Goal: Task Accomplishment & Management: Manage account settings

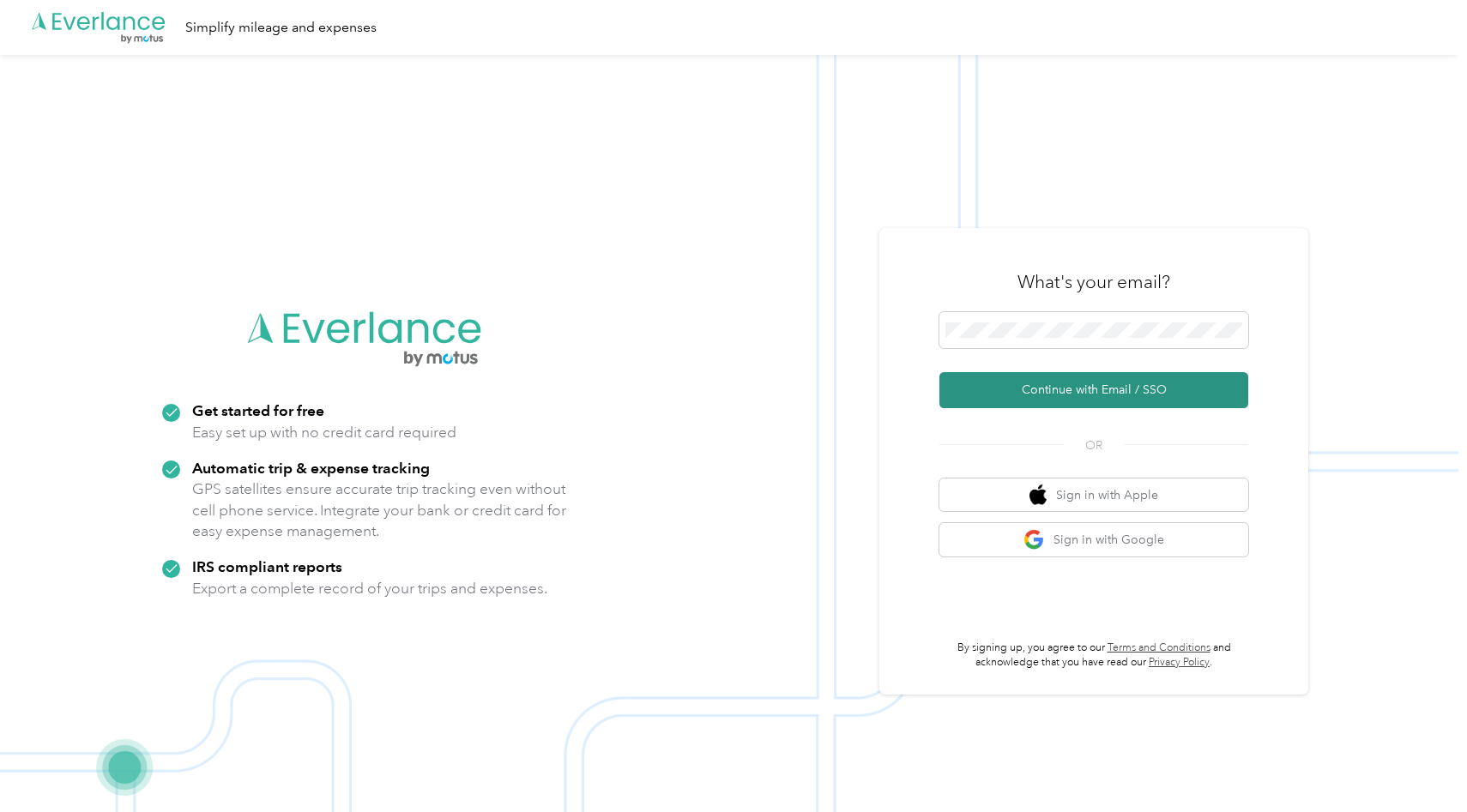
click at [1071, 391] on button "Continue with Email / SSO" at bounding box center [1094, 391] width 309 height 36
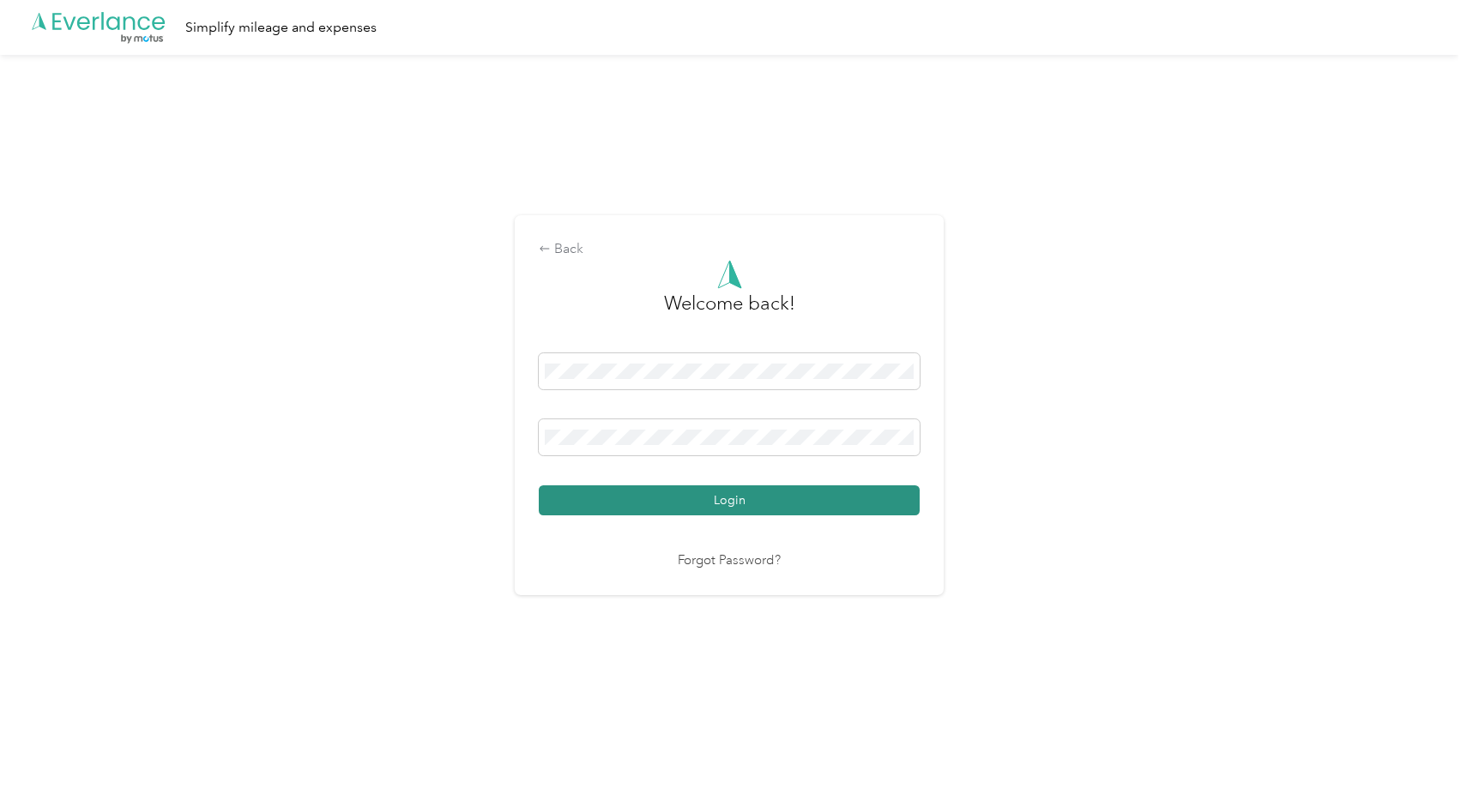
click at [708, 498] on button "Login" at bounding box center [730, 500] width 381 height 30
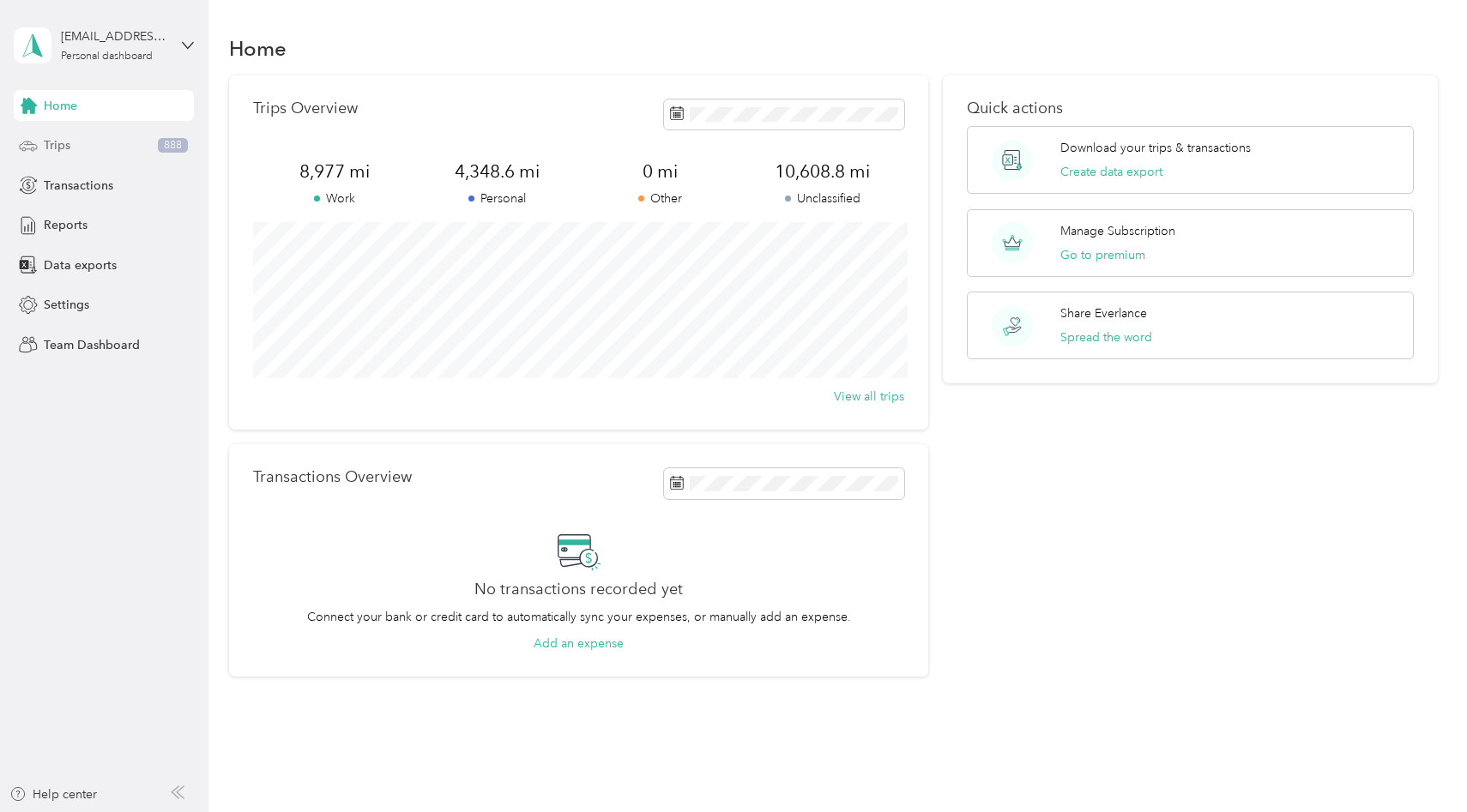
click at [83, 151] on div "Trips 888" at bounding box center [104, 145] width 180 height 31
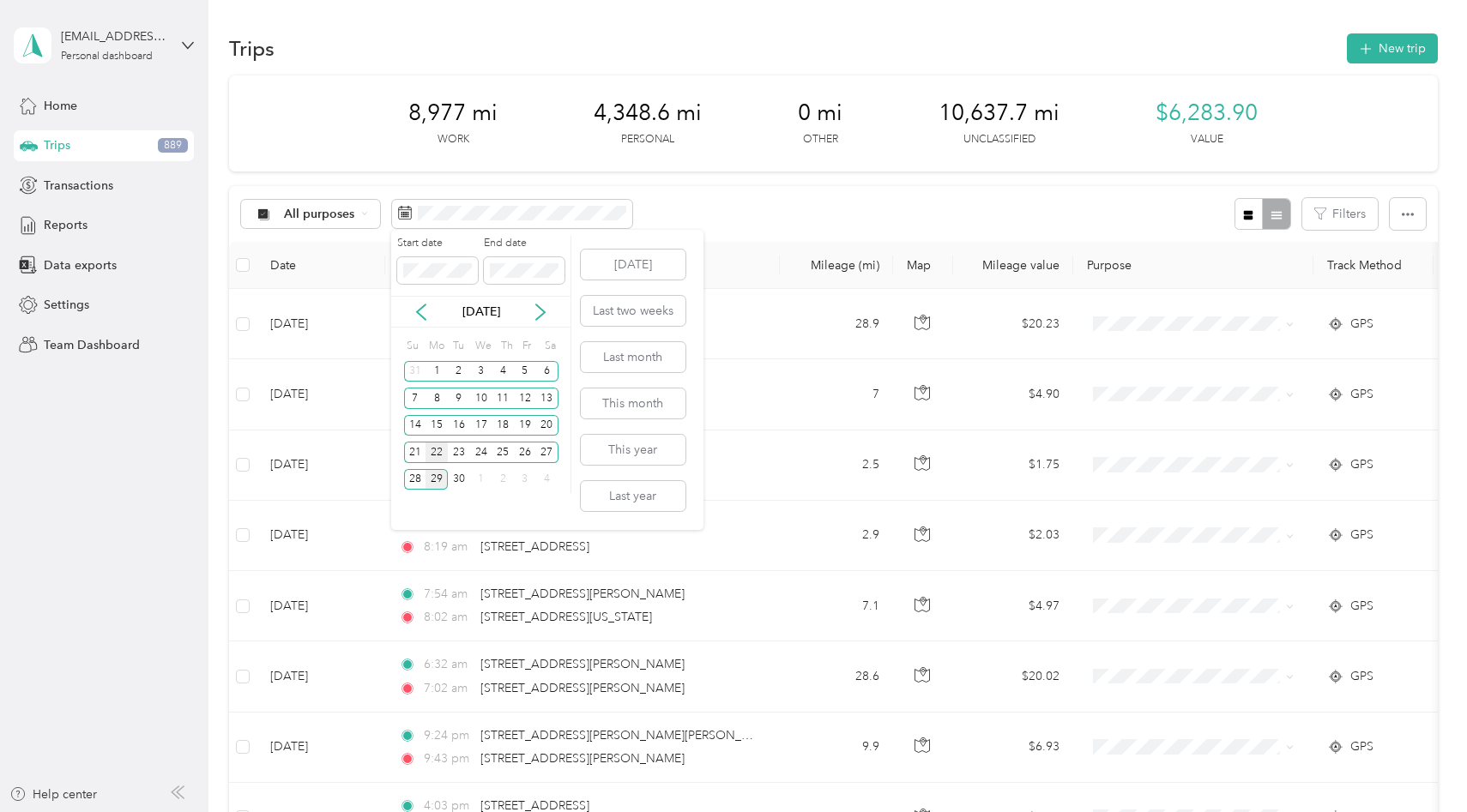
click at [440, 454] on div "22" at bounding box center [437, 452] width 22 height 22
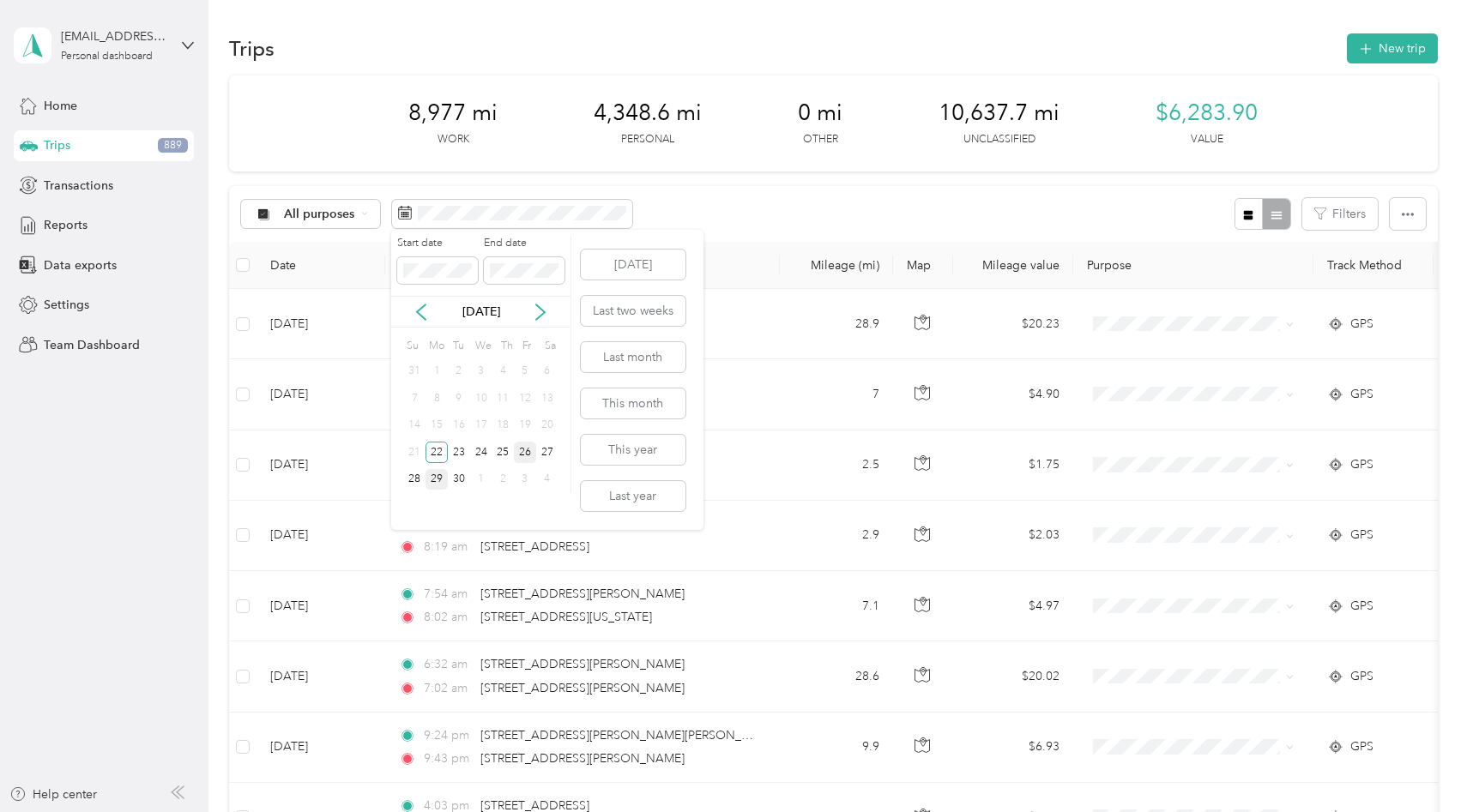
click at [530, 454] on div "26" at bounding box center [525, 452] width 22 height 22
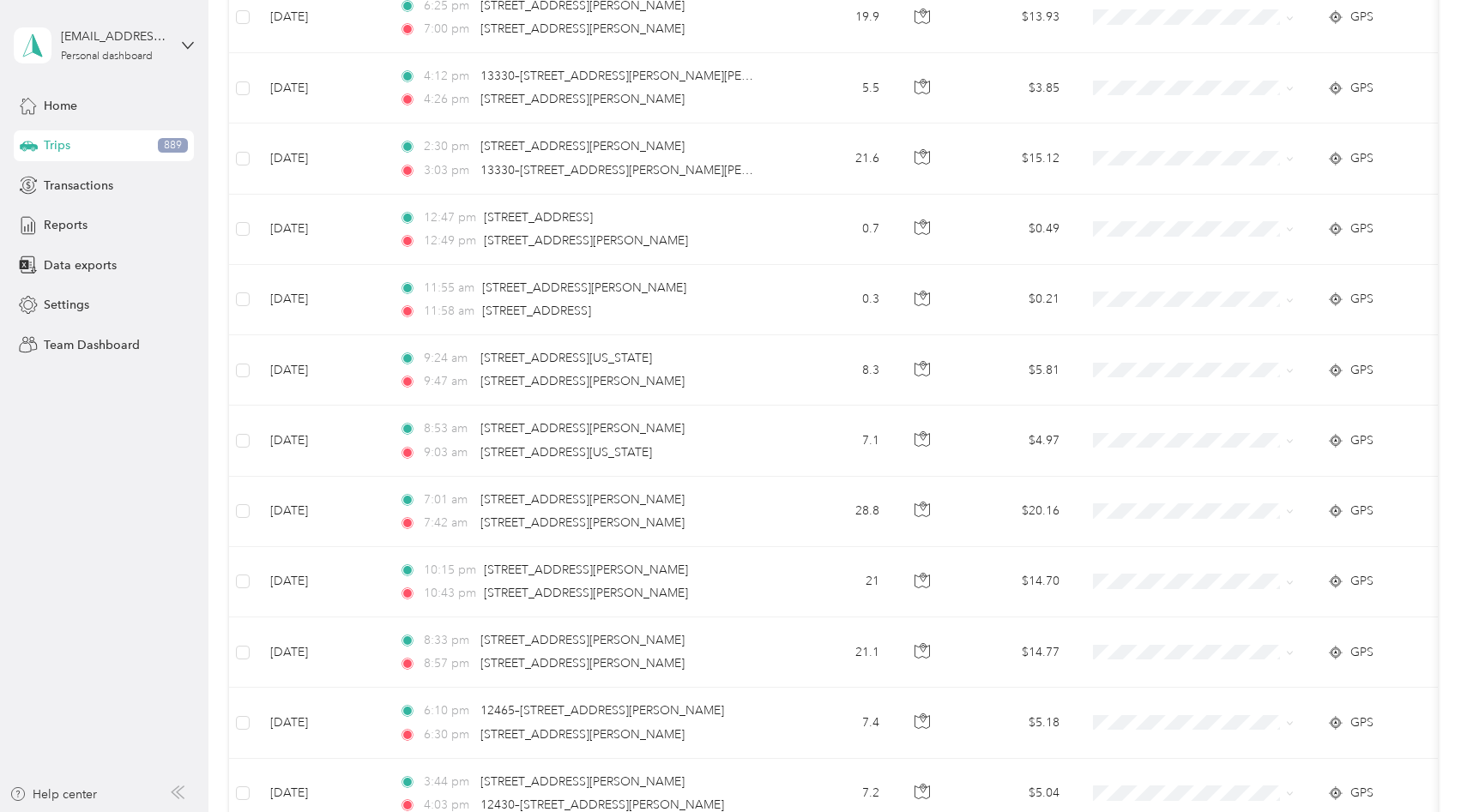
scroll to position [1538, 0]
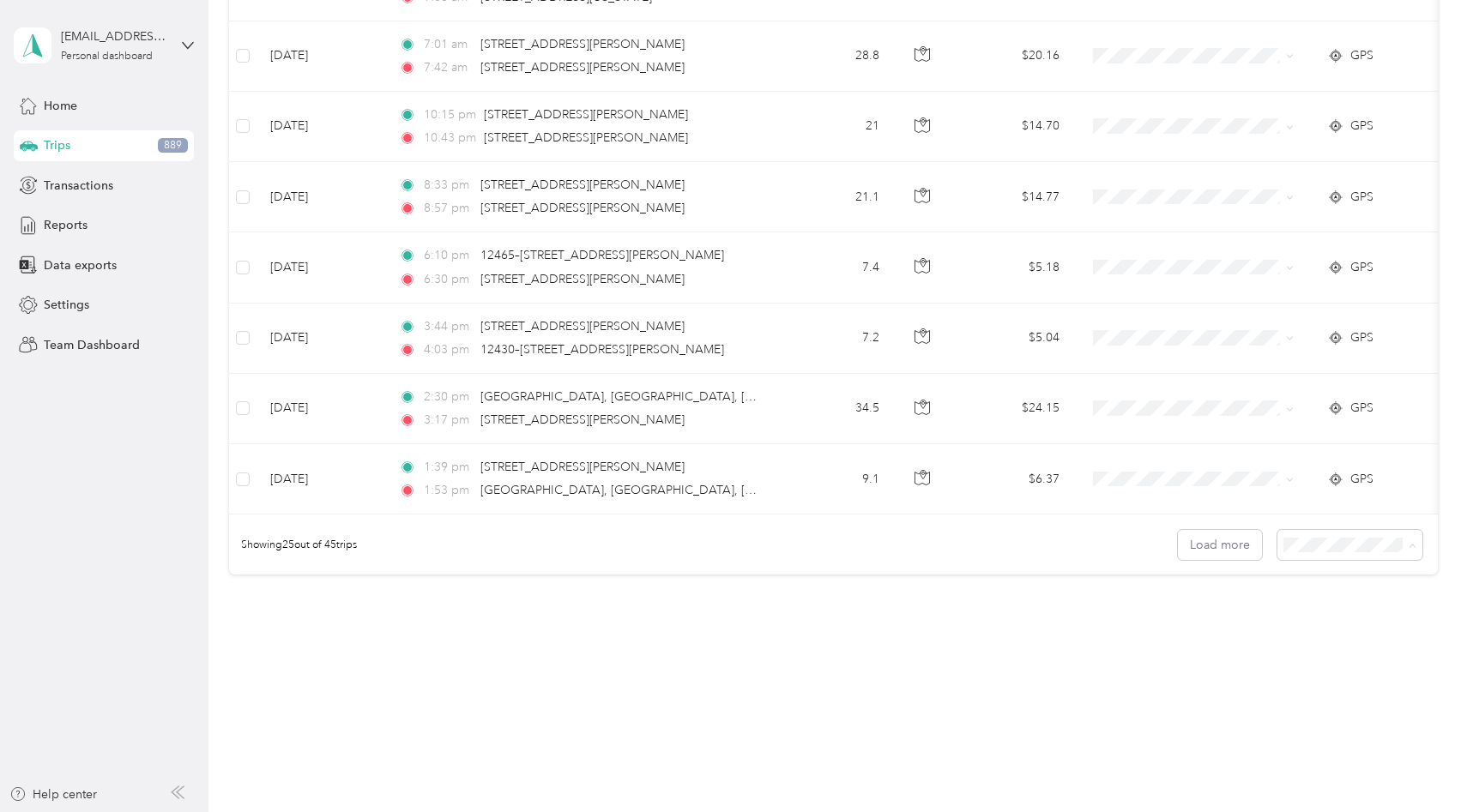
click at [1324, 611] on li "50 per load" at bounding box center [1358, 607] width 146 height 30
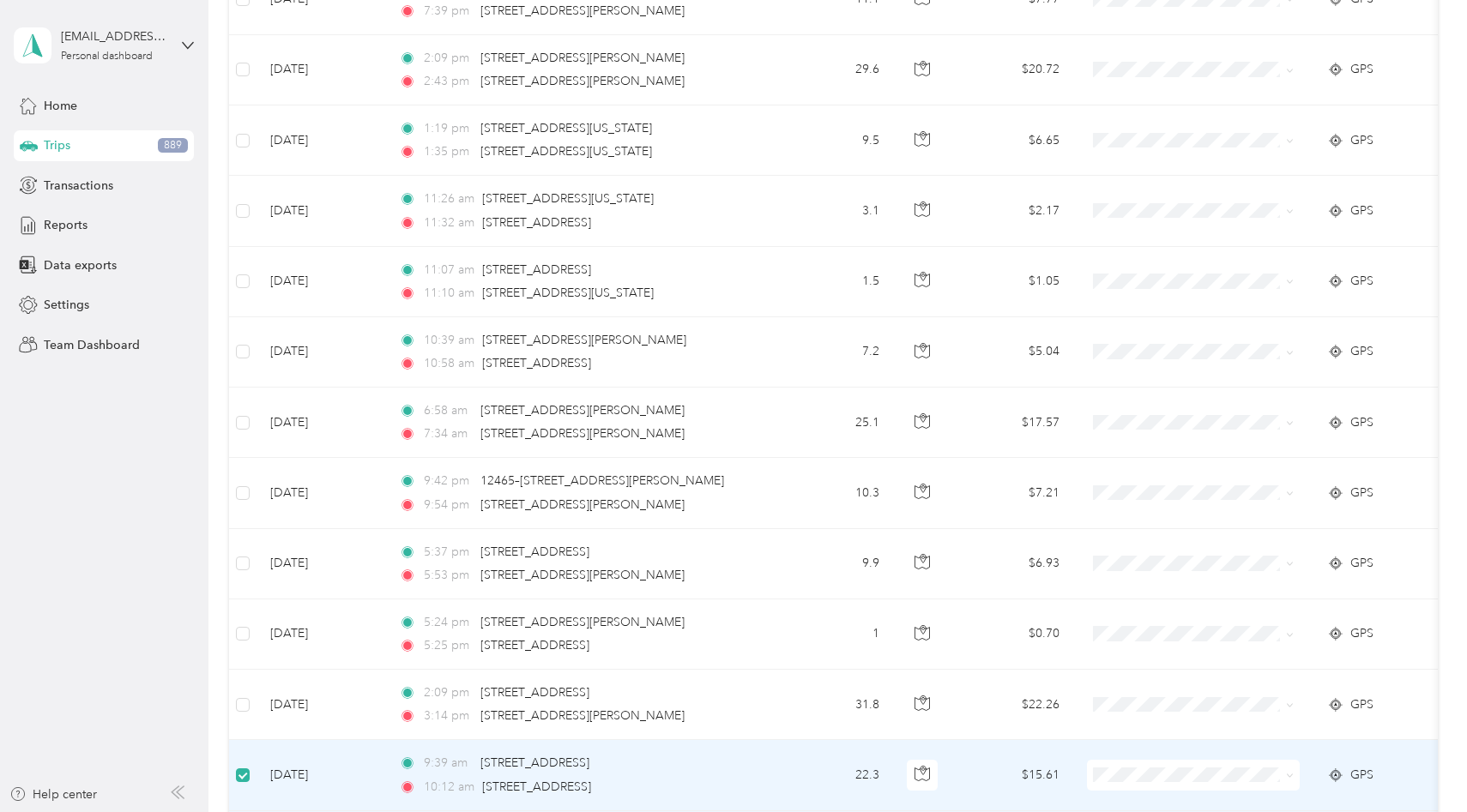
scroll to position [2436, 0]
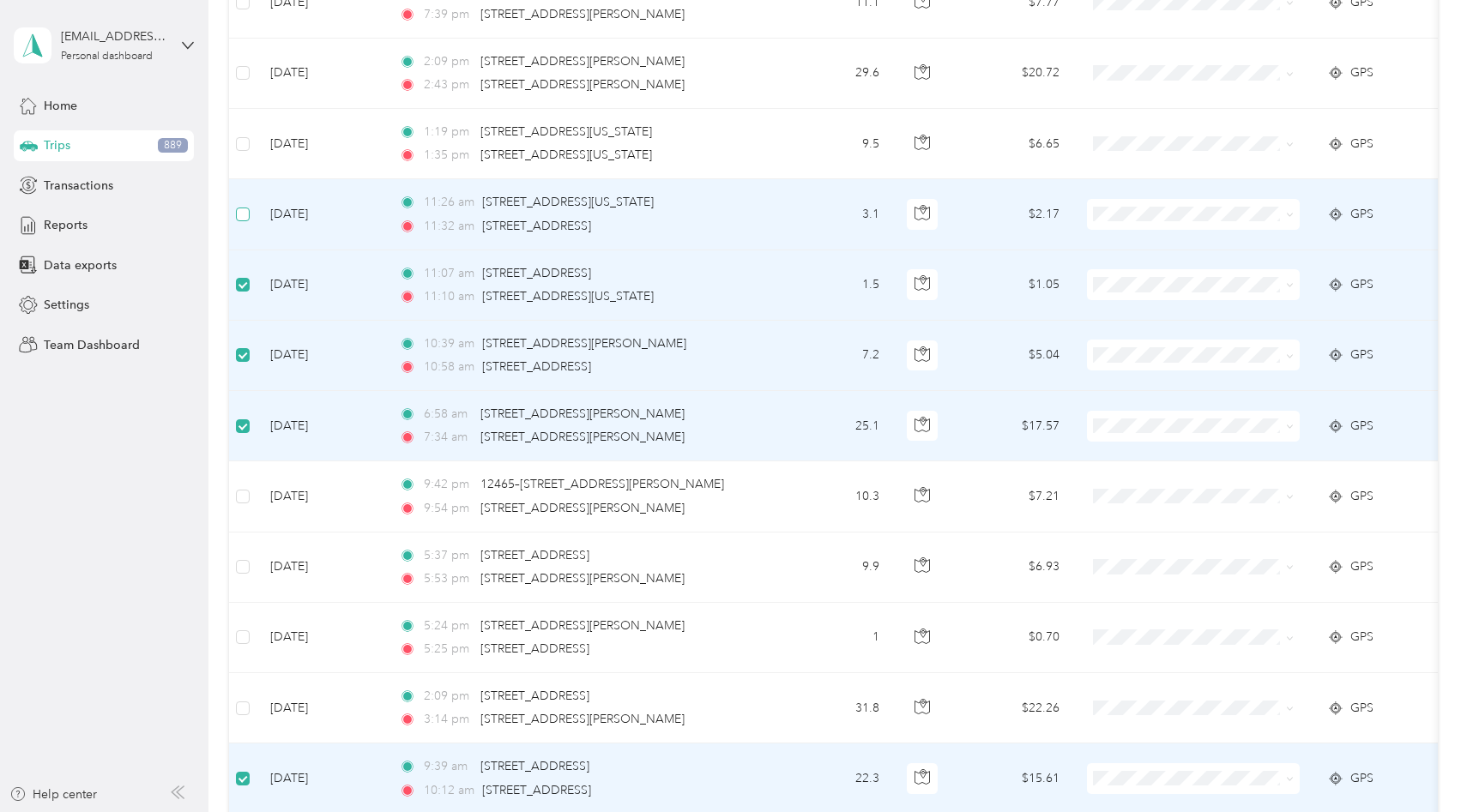
click at [246, 222] on label at bounding box center [243, 214] width 14 height 19
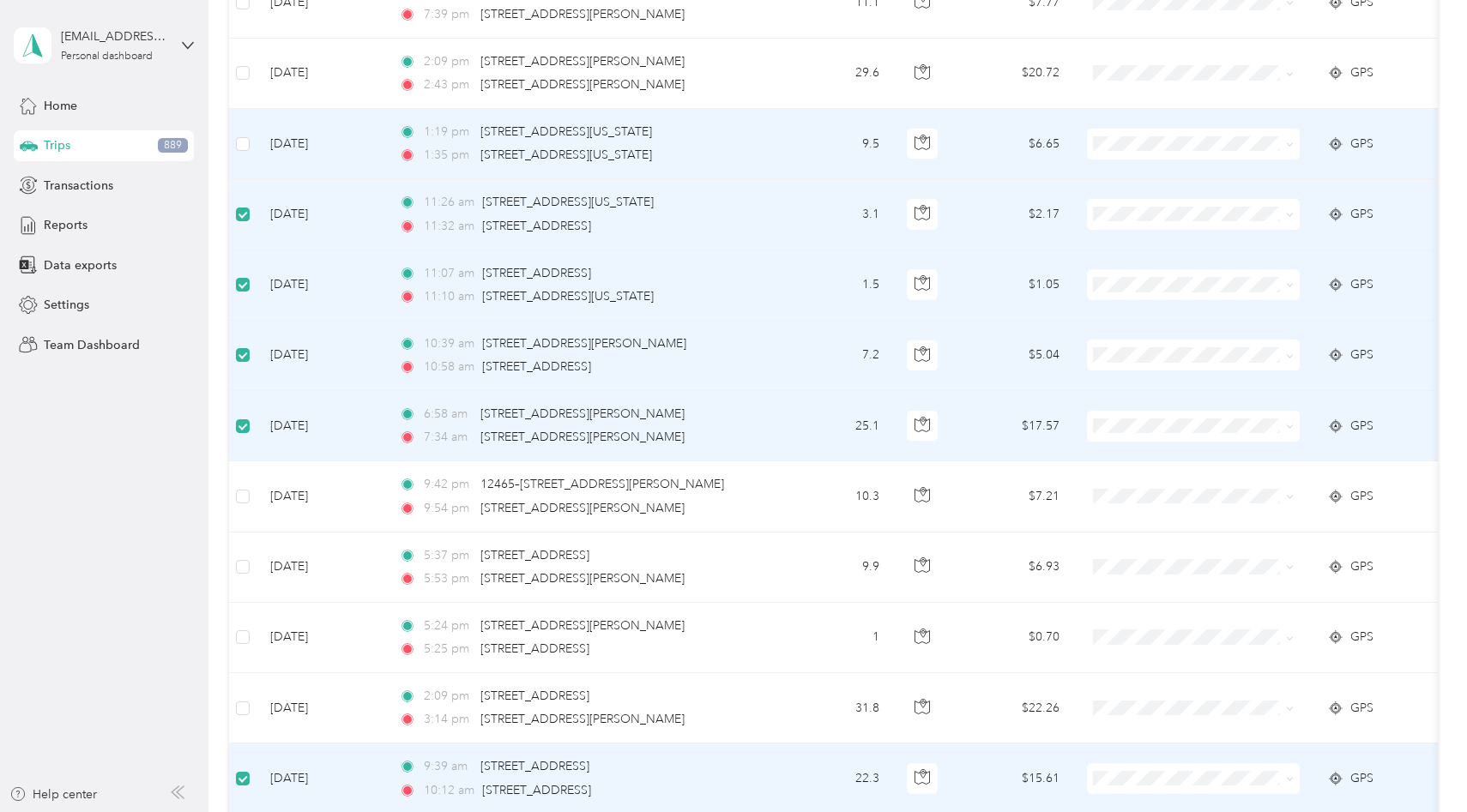
click at [256, 155] on td at bounding box center [243, 143] width 28 height 71
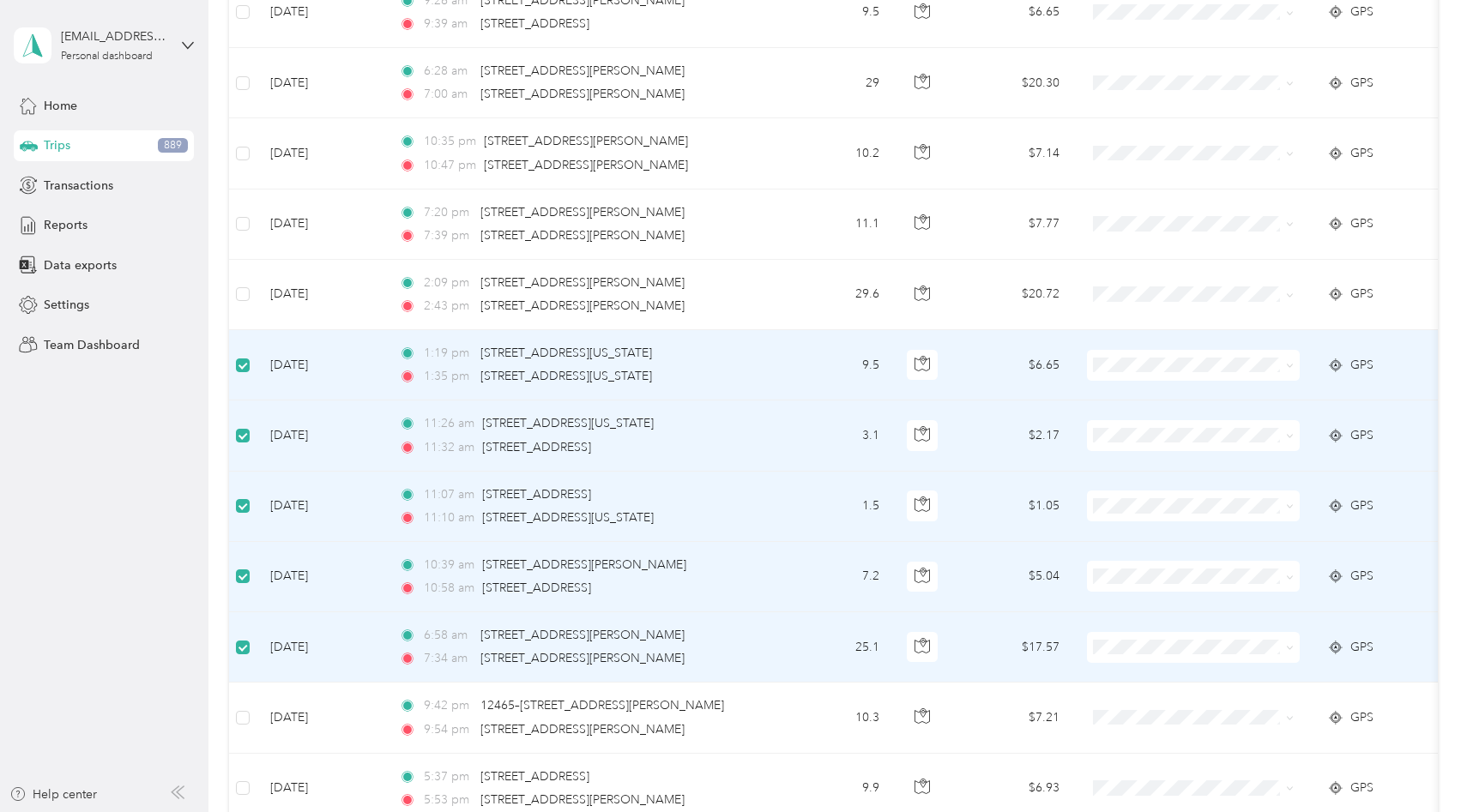
scroll to position [2198, 0]
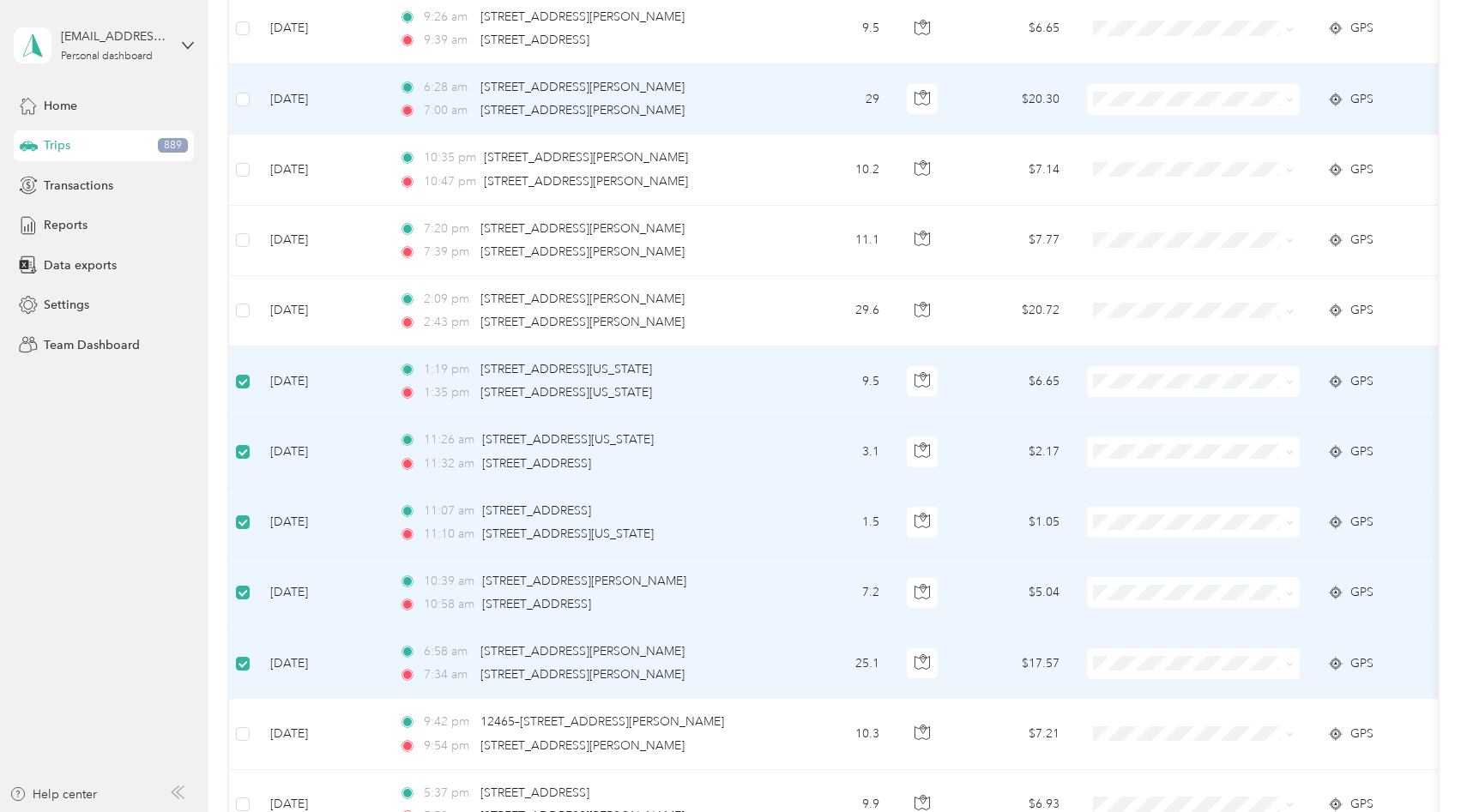
click at [301, 108] on td "[DATE]" at bounding box center [320, 100] width 129 height 71
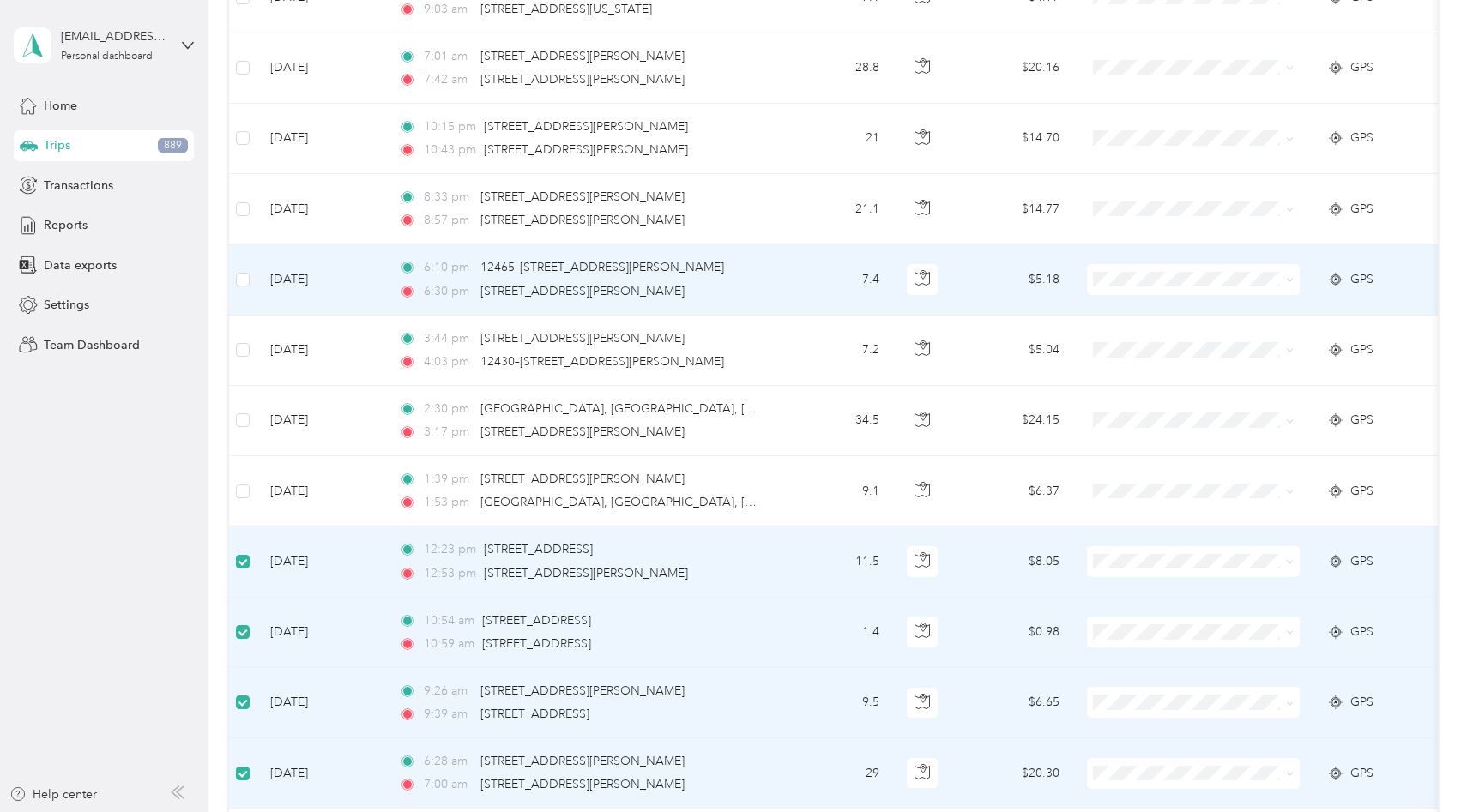
scroll to position [1504, 0]
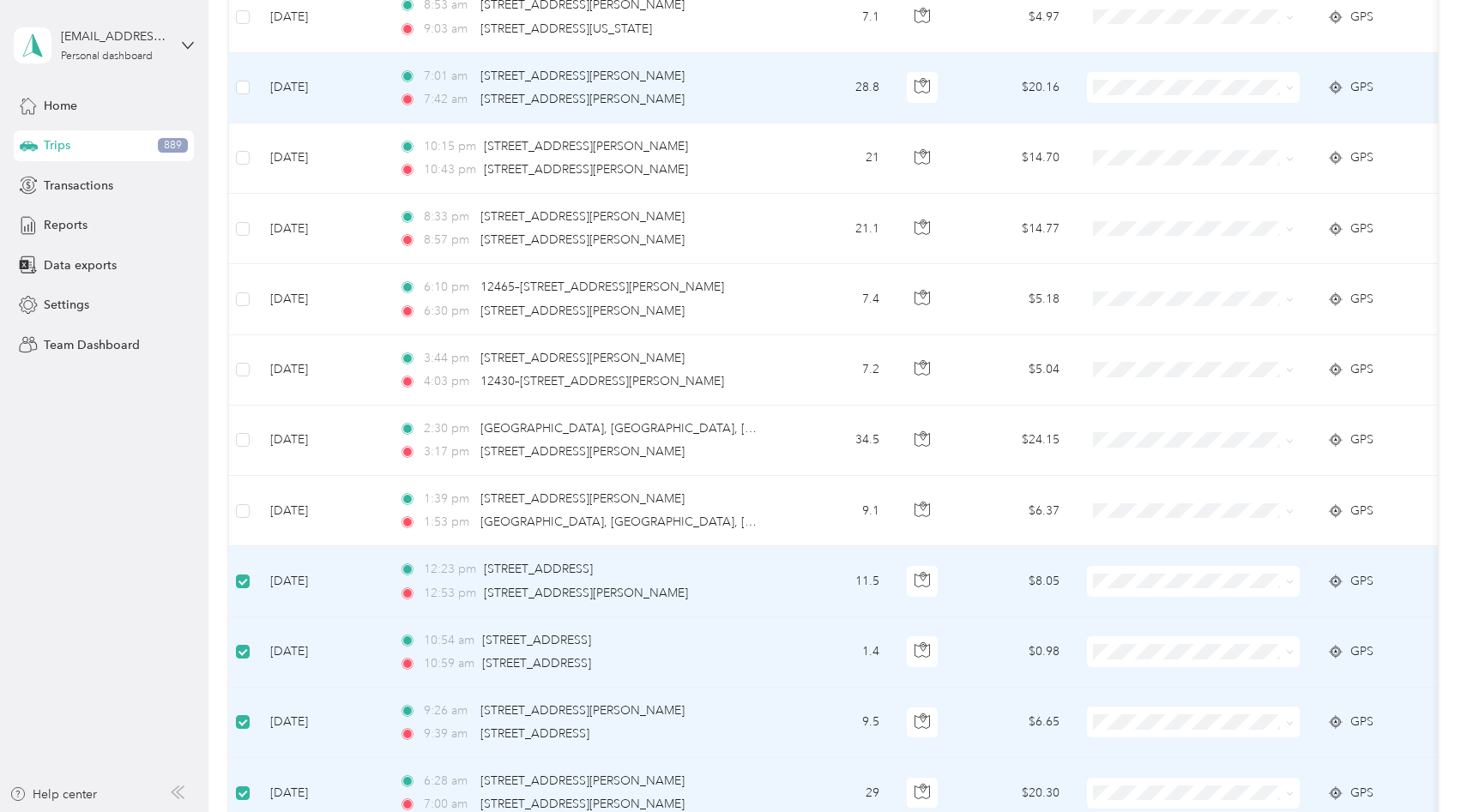
click at [254, 94] on td at bounding box center [243, 88] width 28 height 71
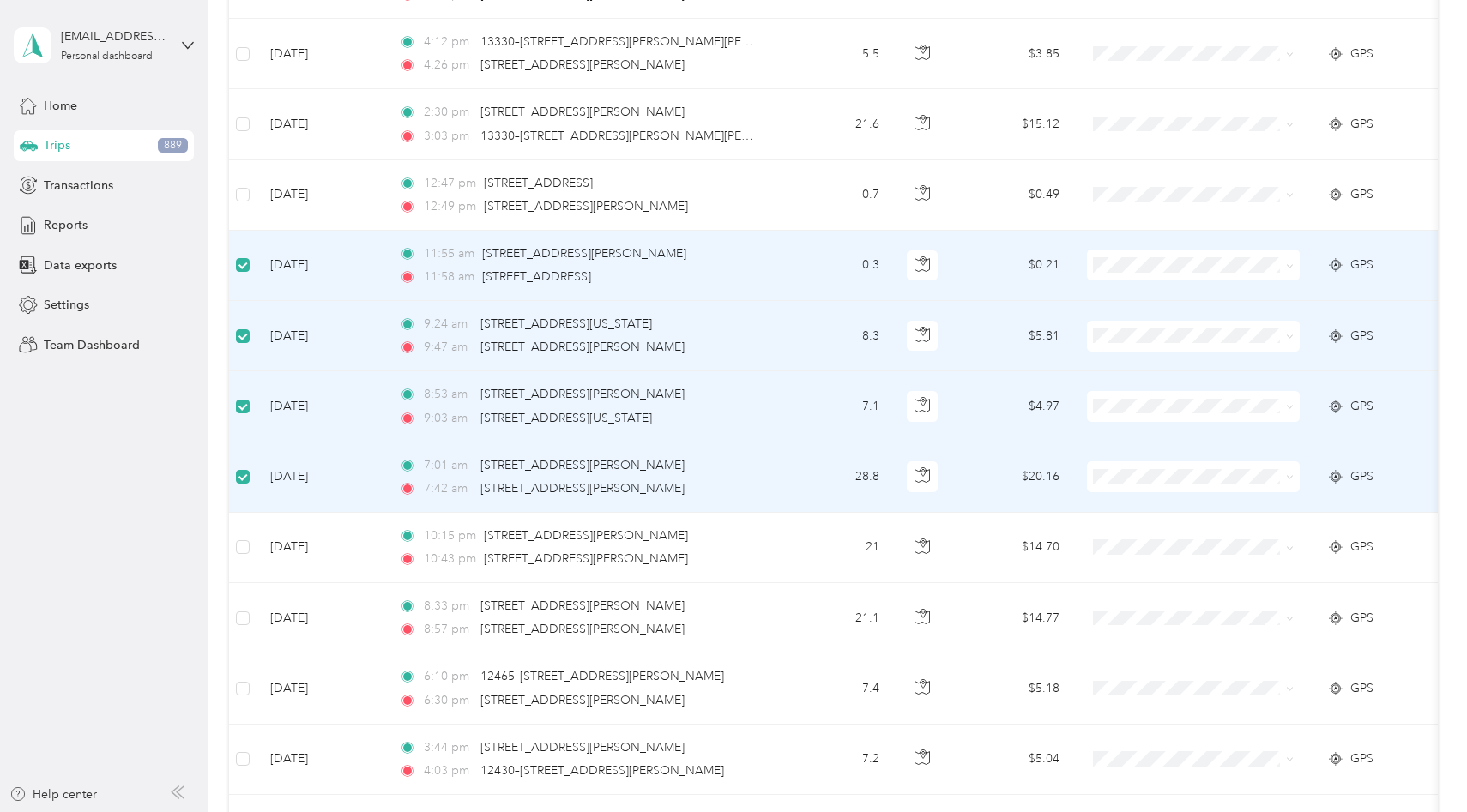
scroll to position [1103, 0]
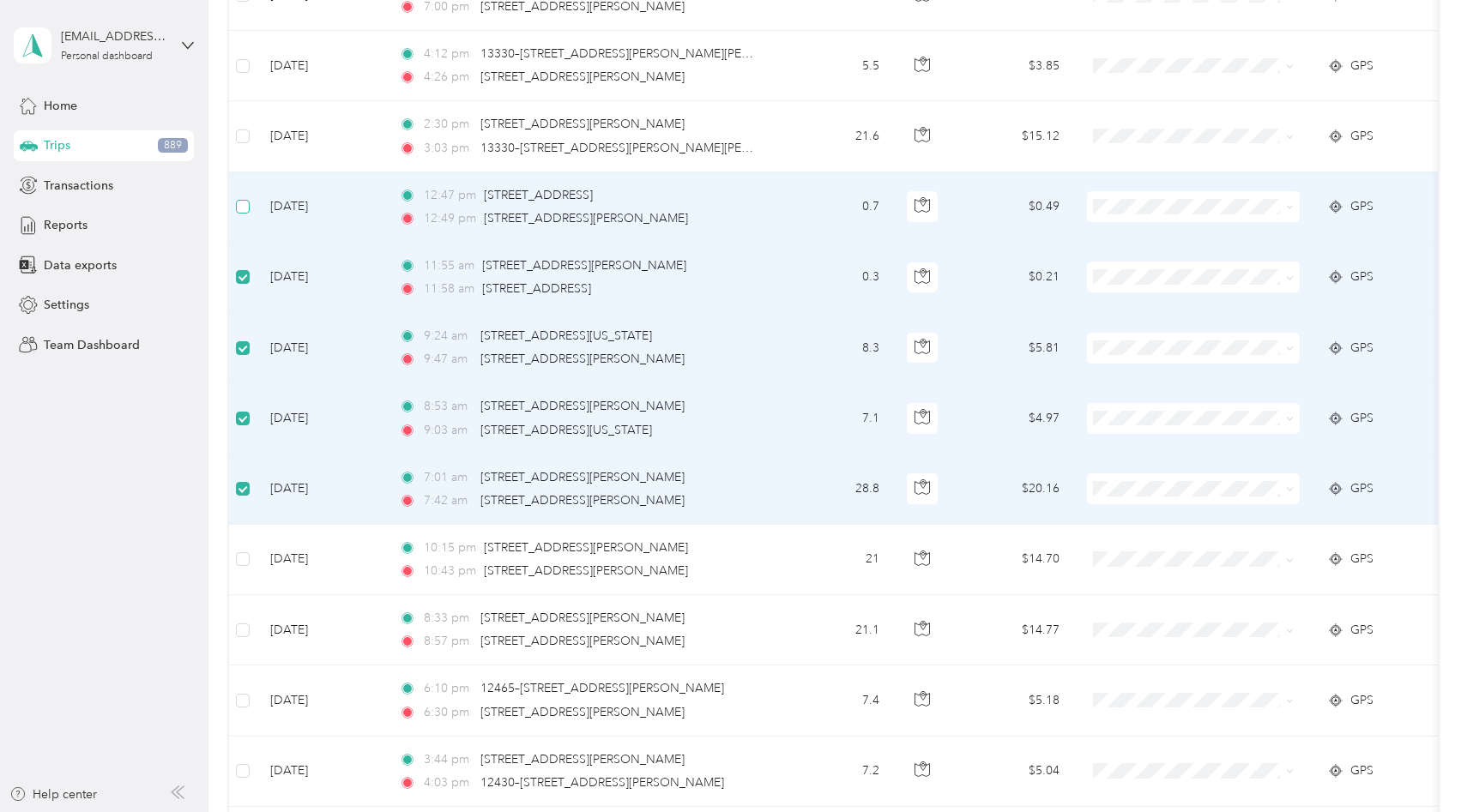
click at [248, 214] on label at bounding box center [243, 206] width 14 height 19
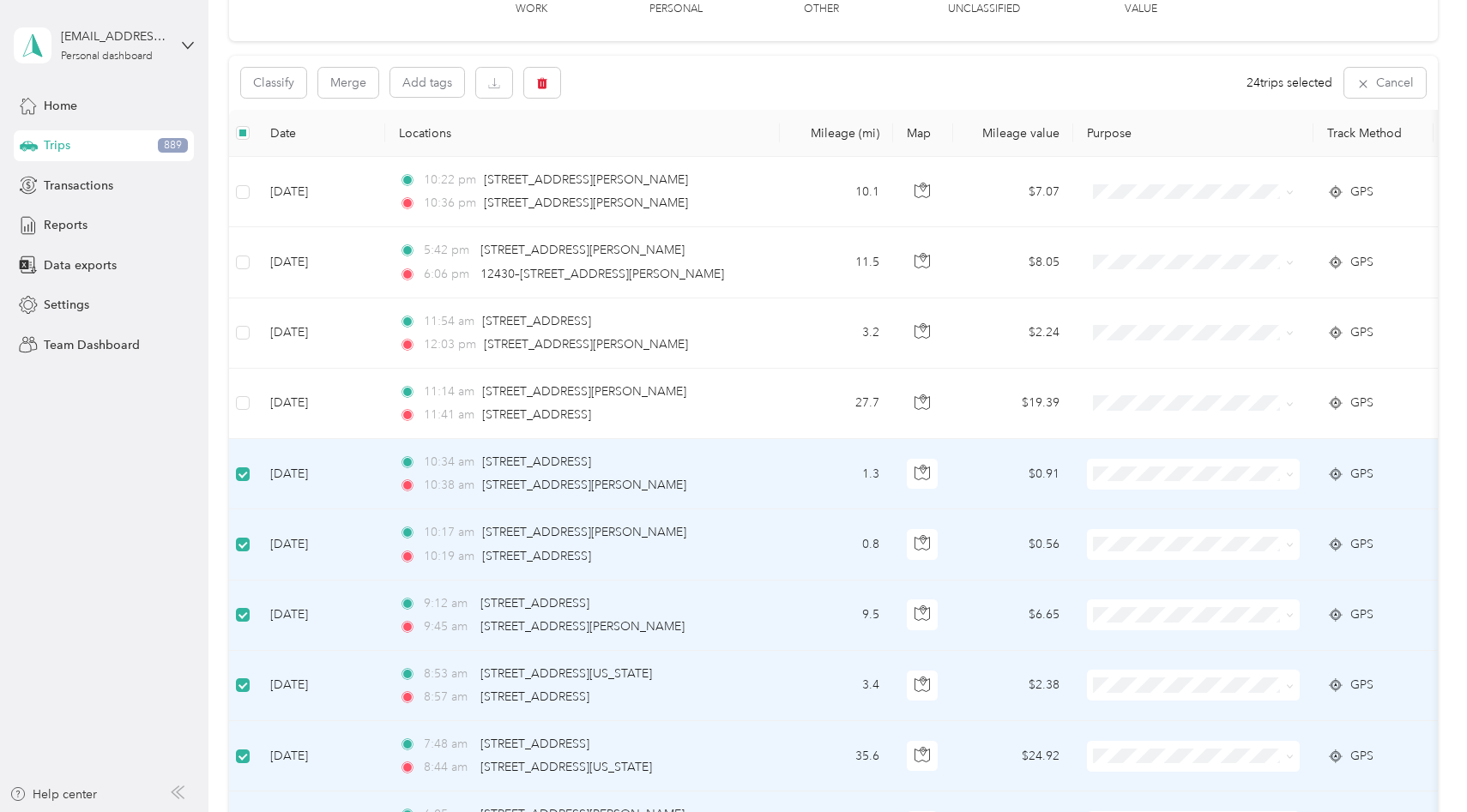
scroll to position [0, 0]
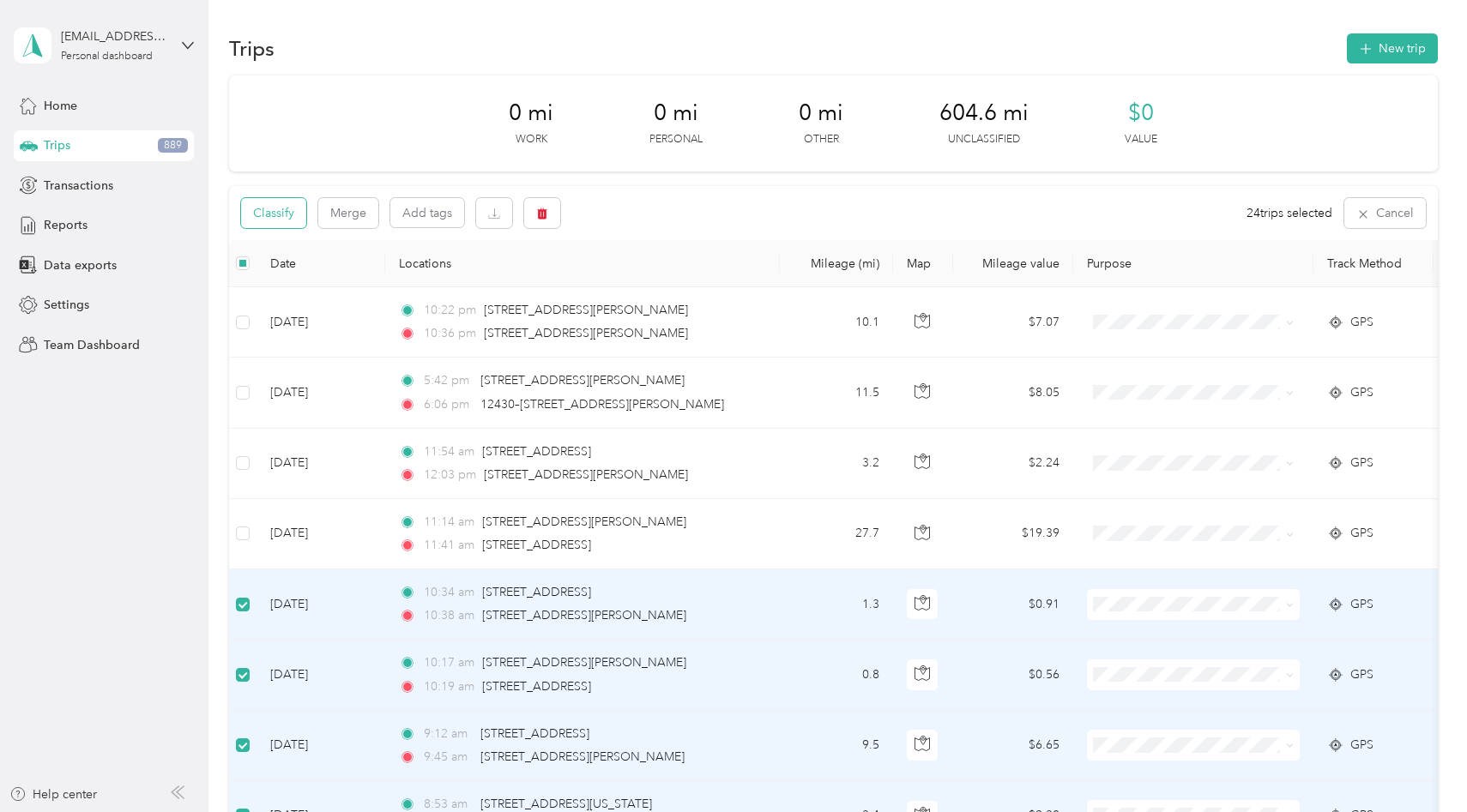
click at [287, 204] on button "Classify" at bounding box center [273, 213] width 65 height 30
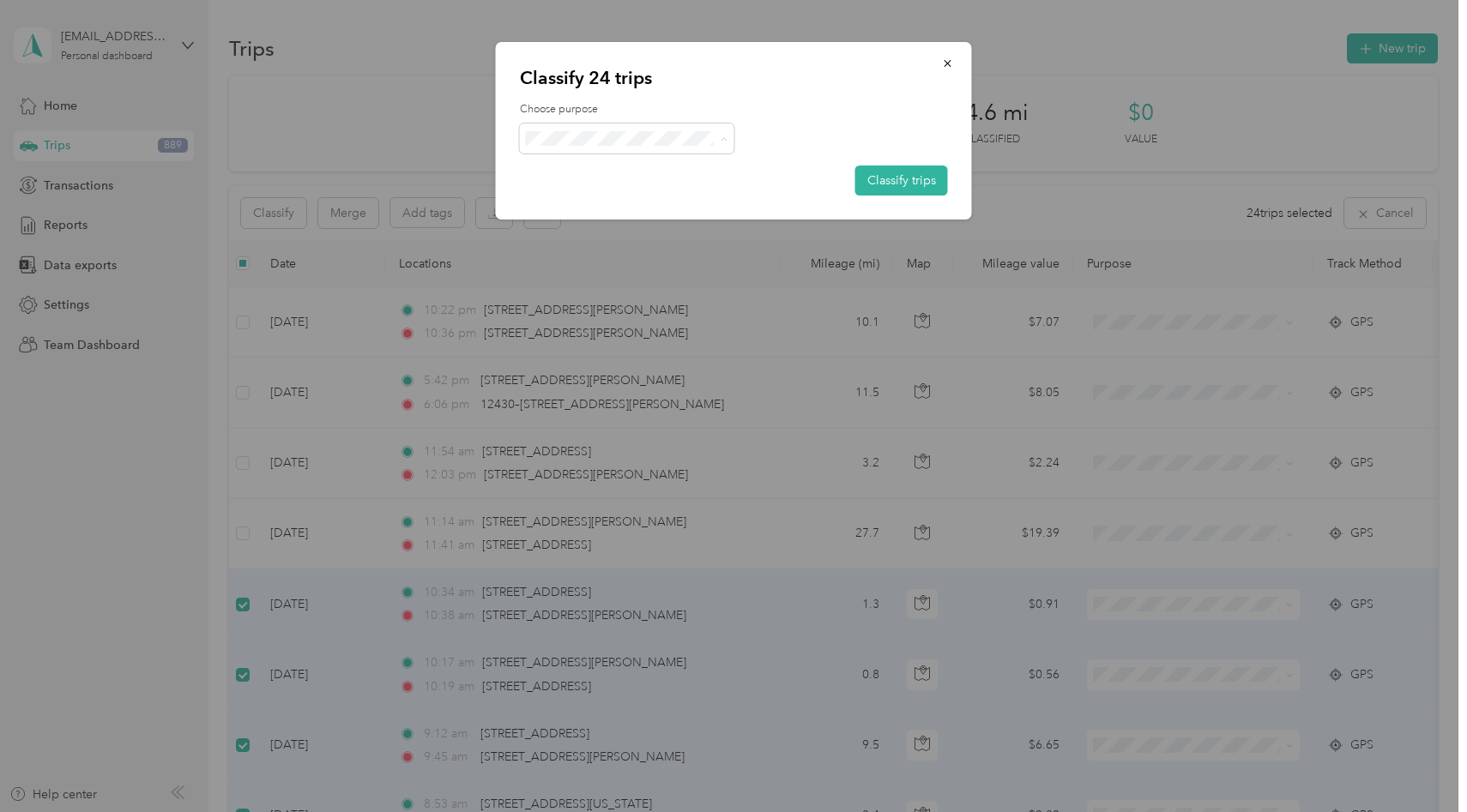
click at [626, 226] on span "[PERSON_NAME]" at bounding box center [642, 230] width 159 height 18
click at [889, 187] on button "Classify trips" at bounding box center [901, 180] width 93 height 30
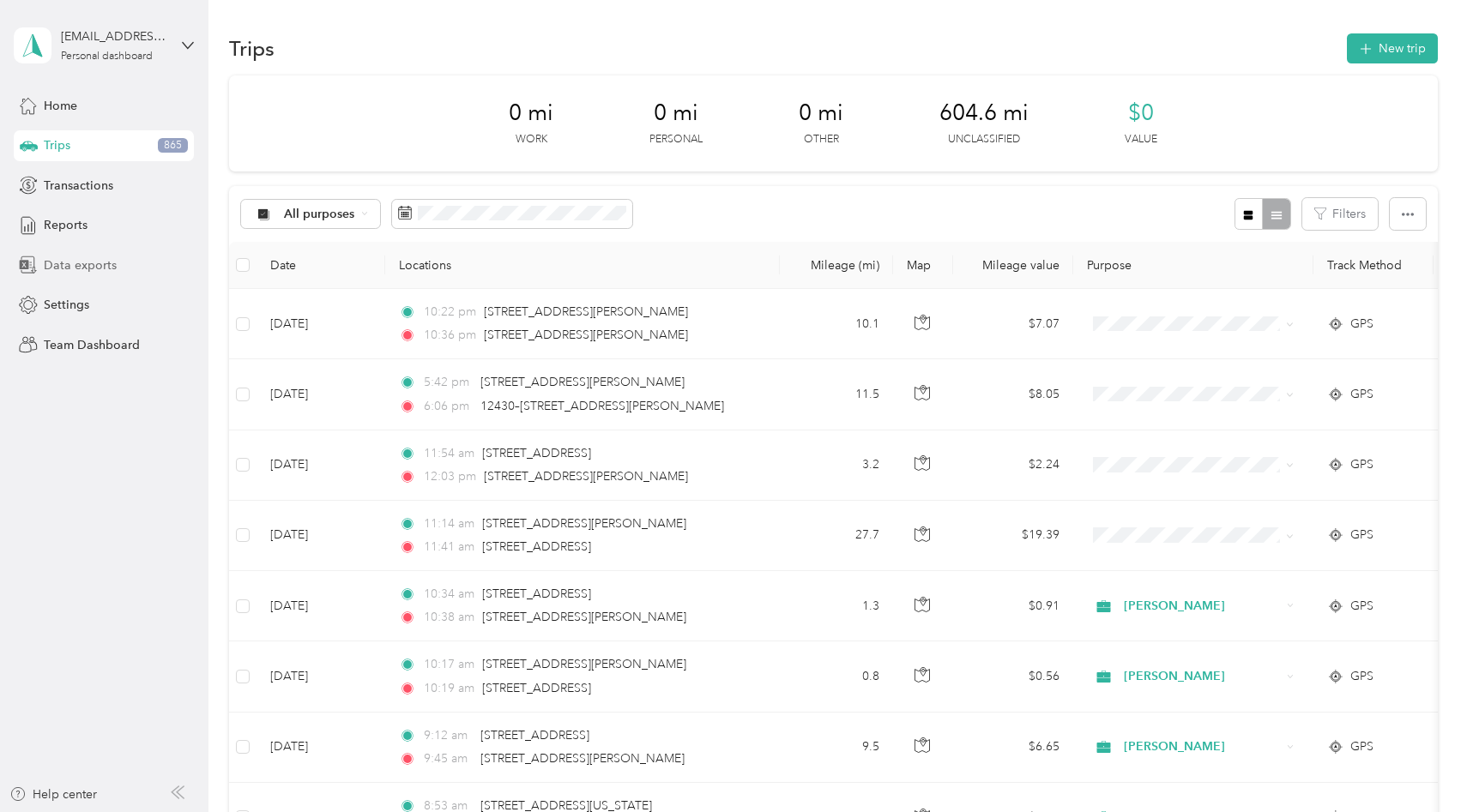
click at [69, 275] on div "Data exports" at bounding box center [104, 265] width 180 height 31
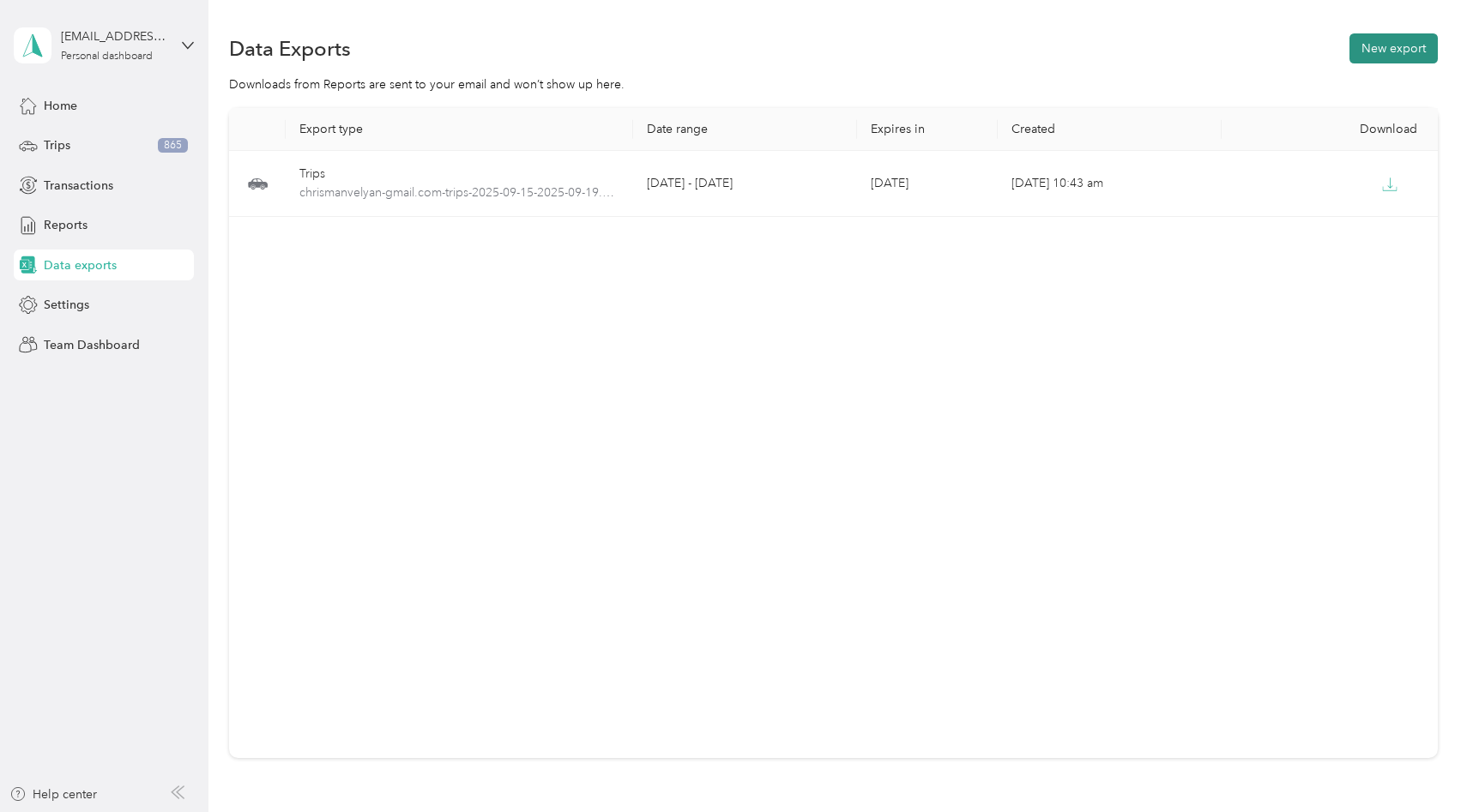
click at [1409, 40] on button "New export" at bounding box center [1393, 49] width 89 height 30
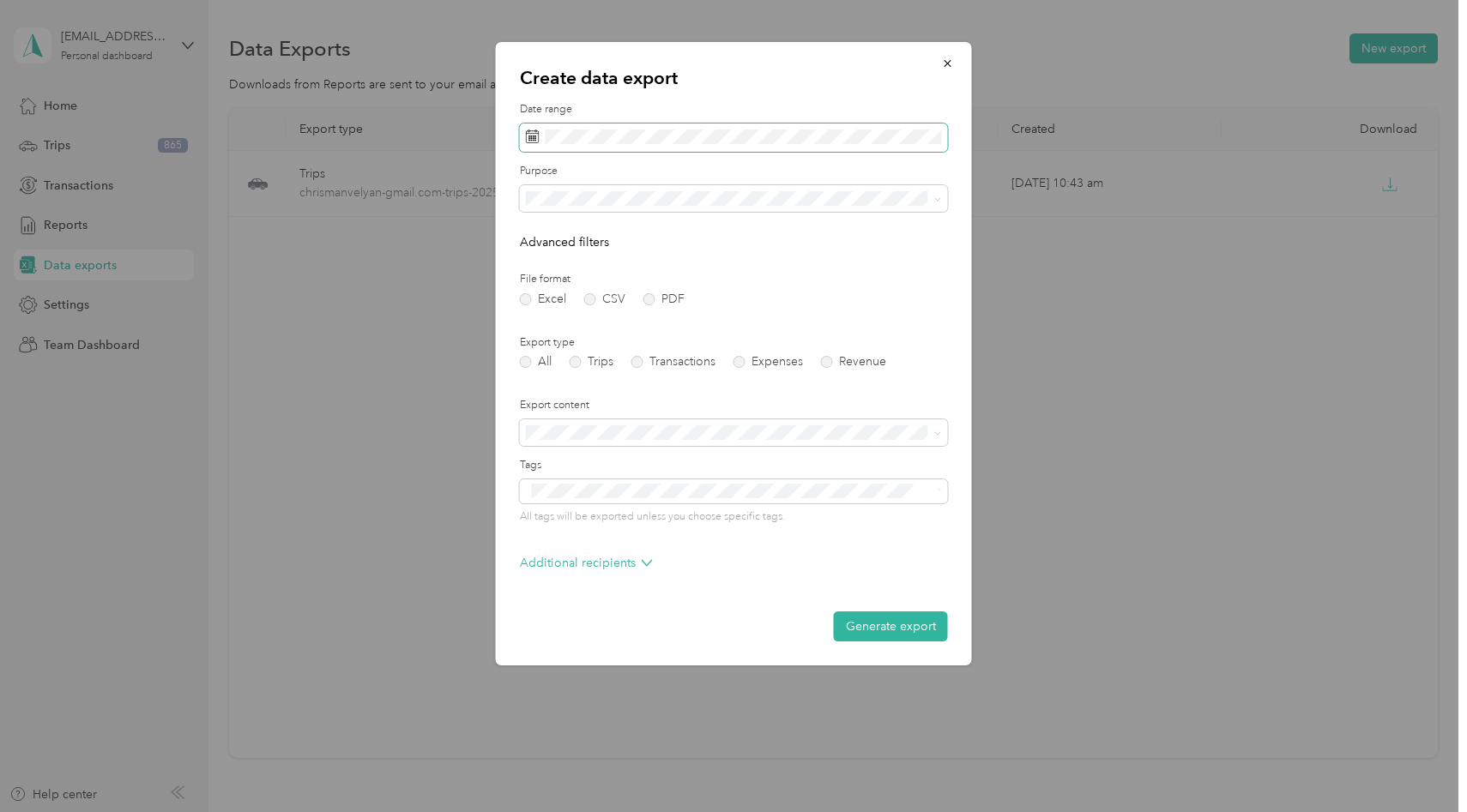
click at [692, 149] on span at bounding box center [734, 137] width 429 height 29
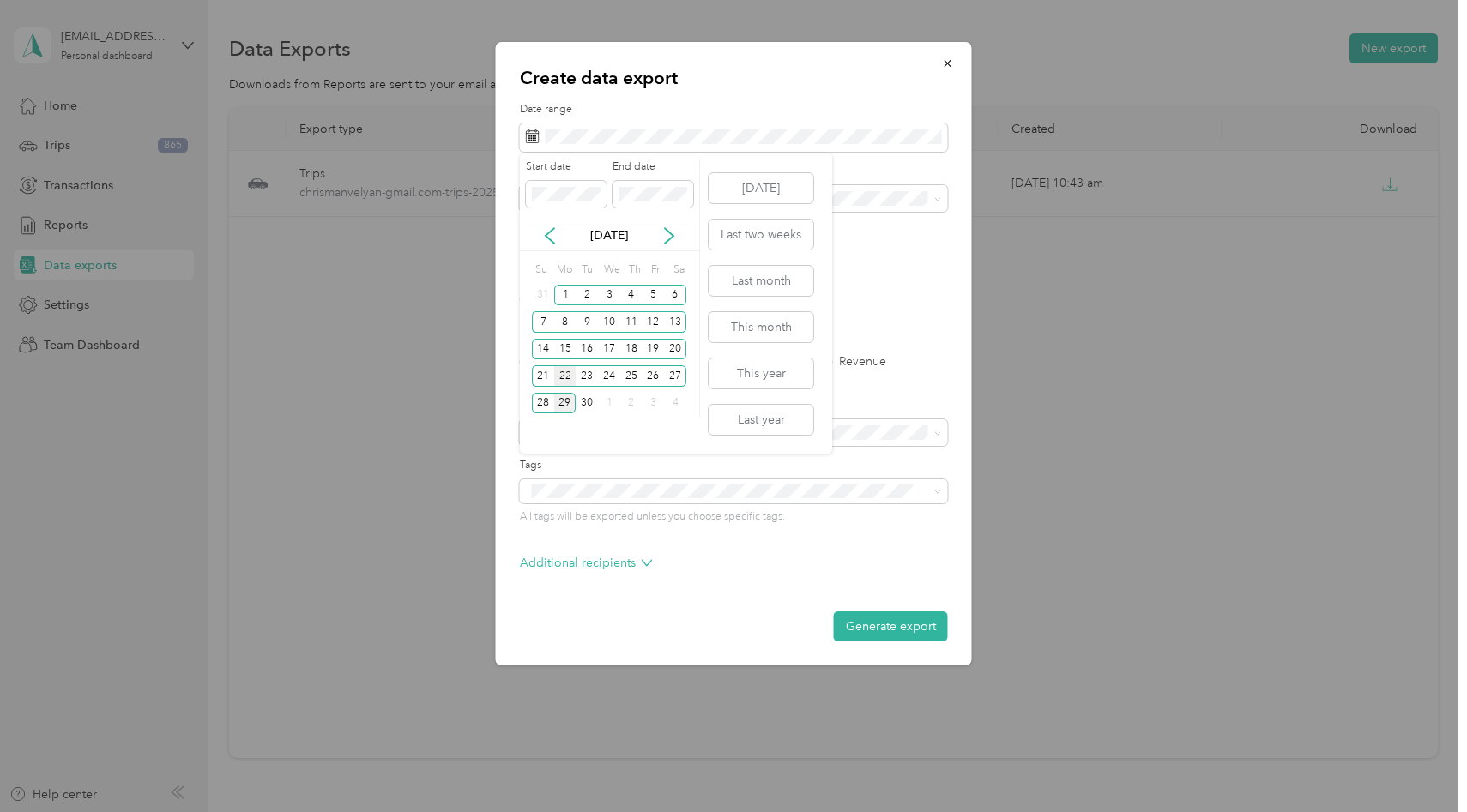
click at [564, 373] on div "22" at bounding box center [565, 377] width 22 height 22
click at [657, 380] on div "26" at bounding box center [654, 377] width 22 height 22
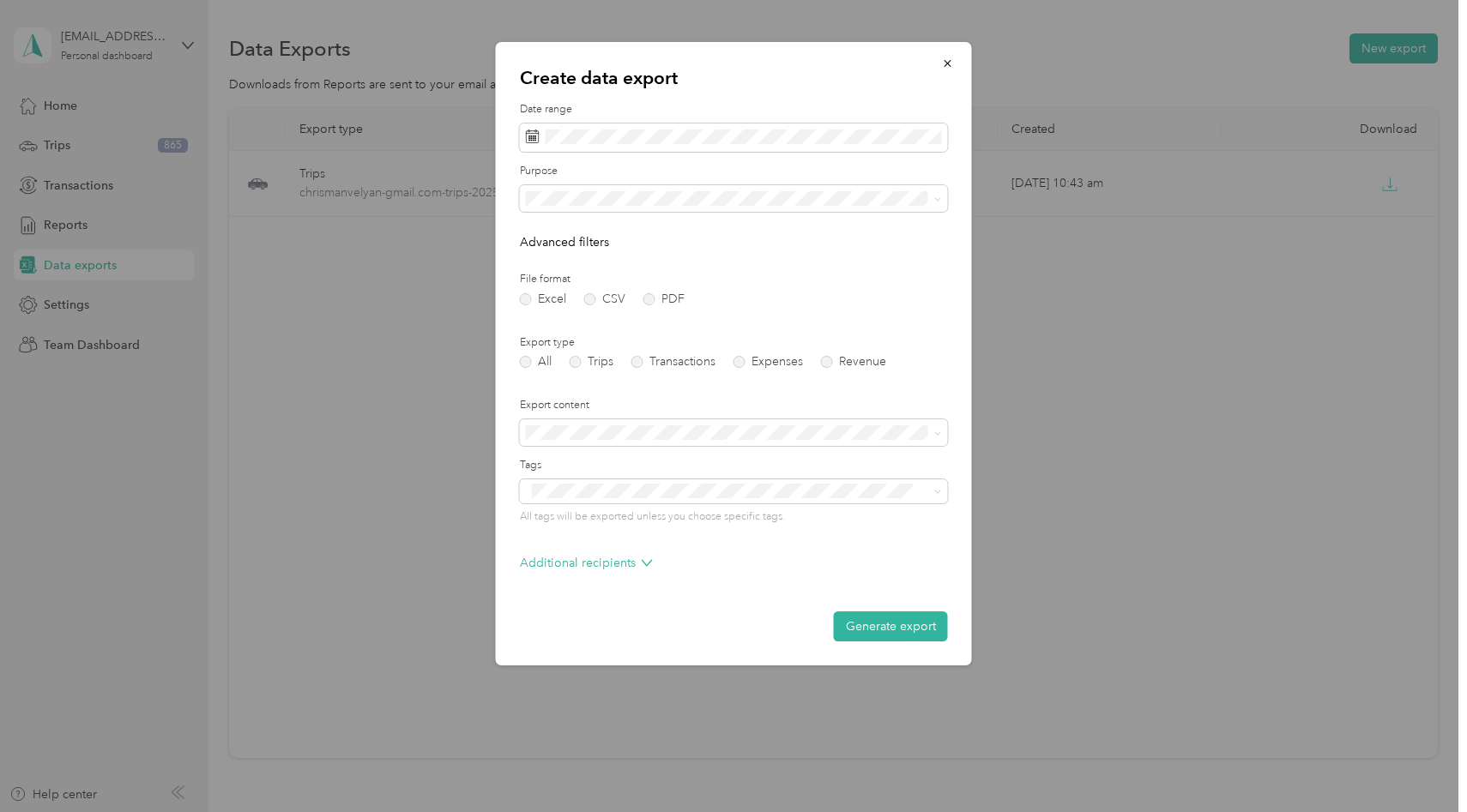
click at [577, 324] on li "[PERSON_NAME]" at bounding box center [734, 319] width 429 height 30
click at [659, 305] on form "Date range Purpose Advanced filters File format Excel CSV PDF Export type All T…" at bounding box center [734, 371] width 429 height 539
click at [650, 296] on label "PDF" at bounding box center [664, 299] width 41 height 12
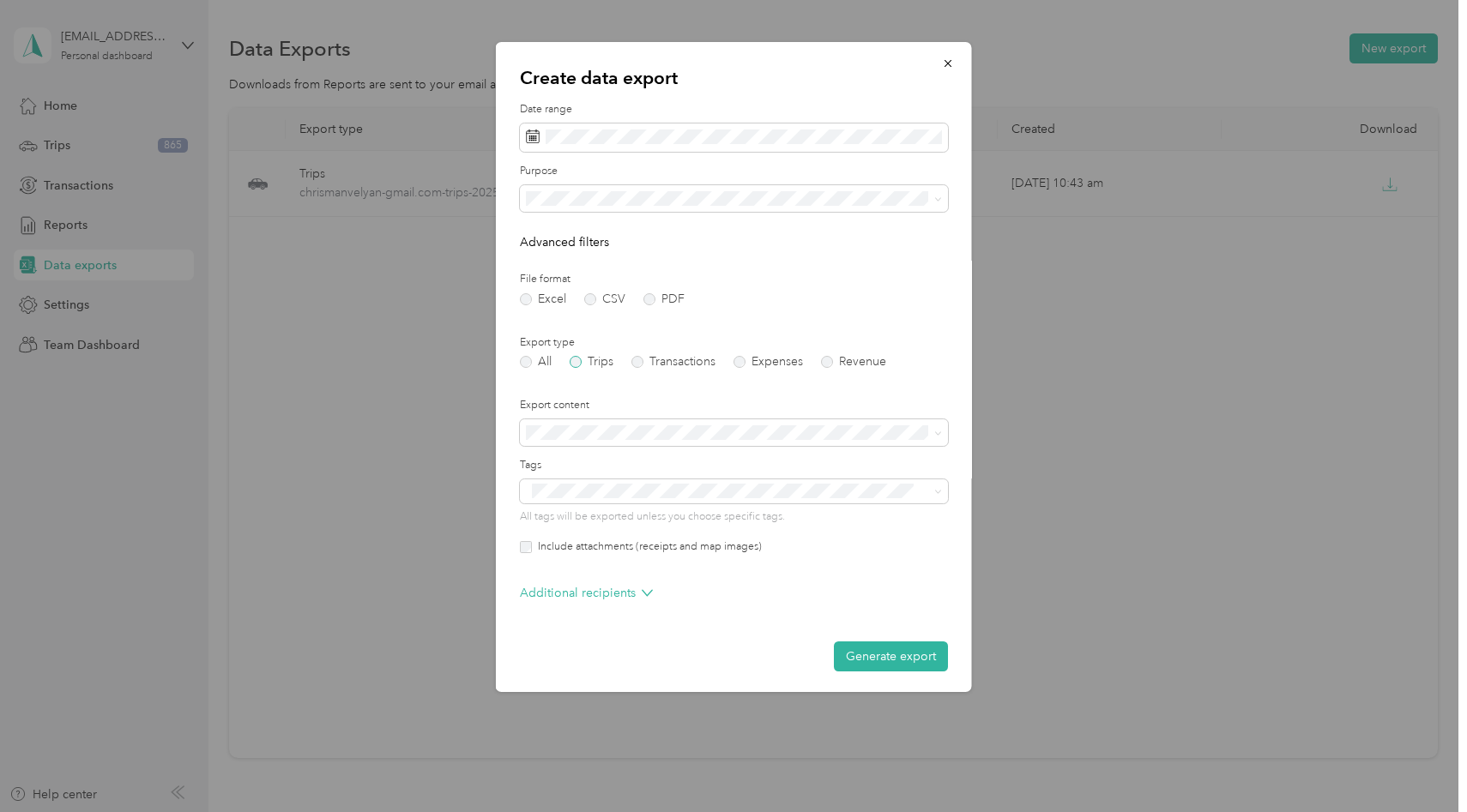
click at [600, 358] on label "Trips" at bounding box center [592, 362] width 44 height 12
click at [870, 647] on button "Generate export" at bounding box center [891, 657] width 114 height 30
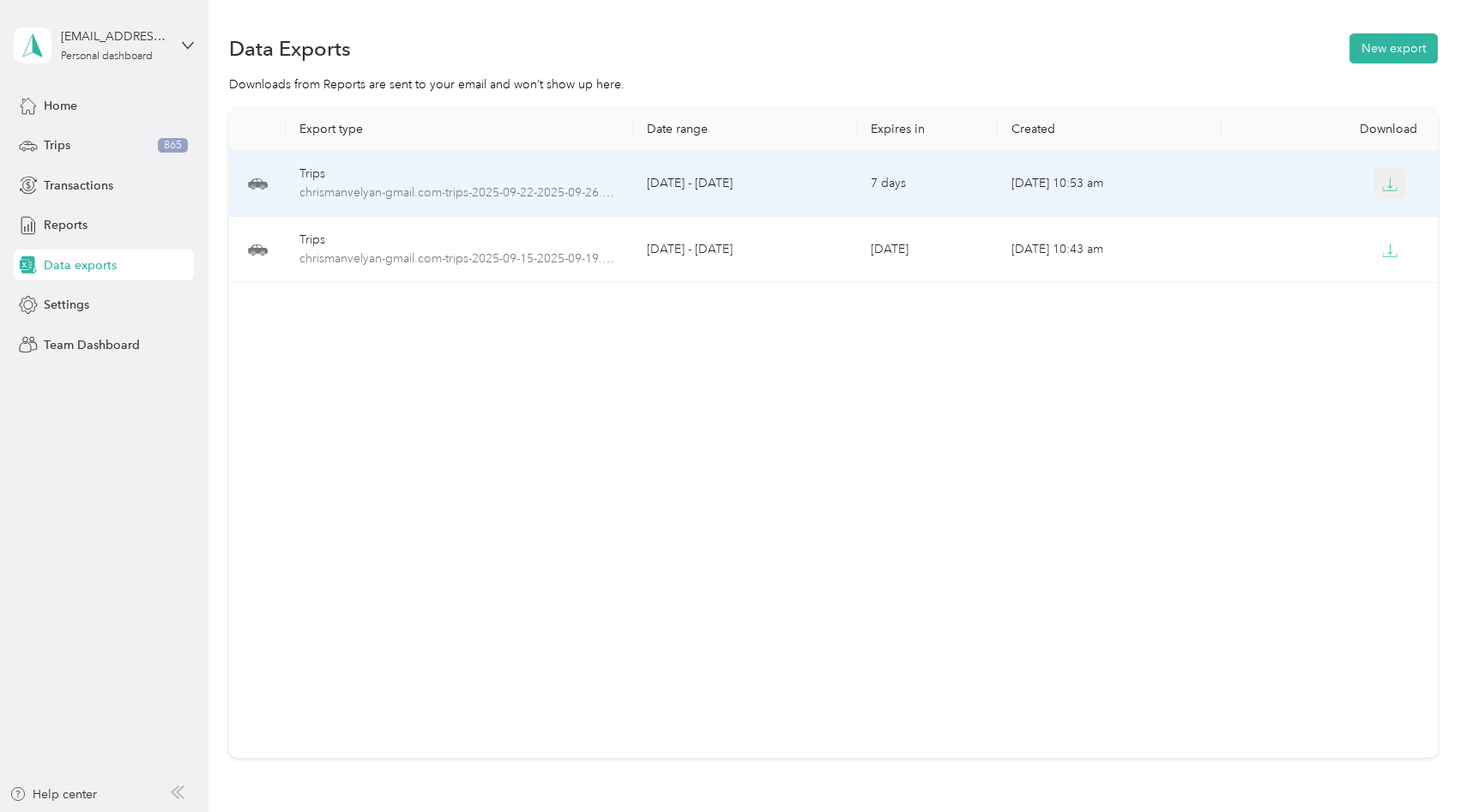
click at [1389, 176] on icon "button" at bounding box center [1389, 183] width 15 height 15
